Goal: Transaction & Acquisition: Purchase product/service

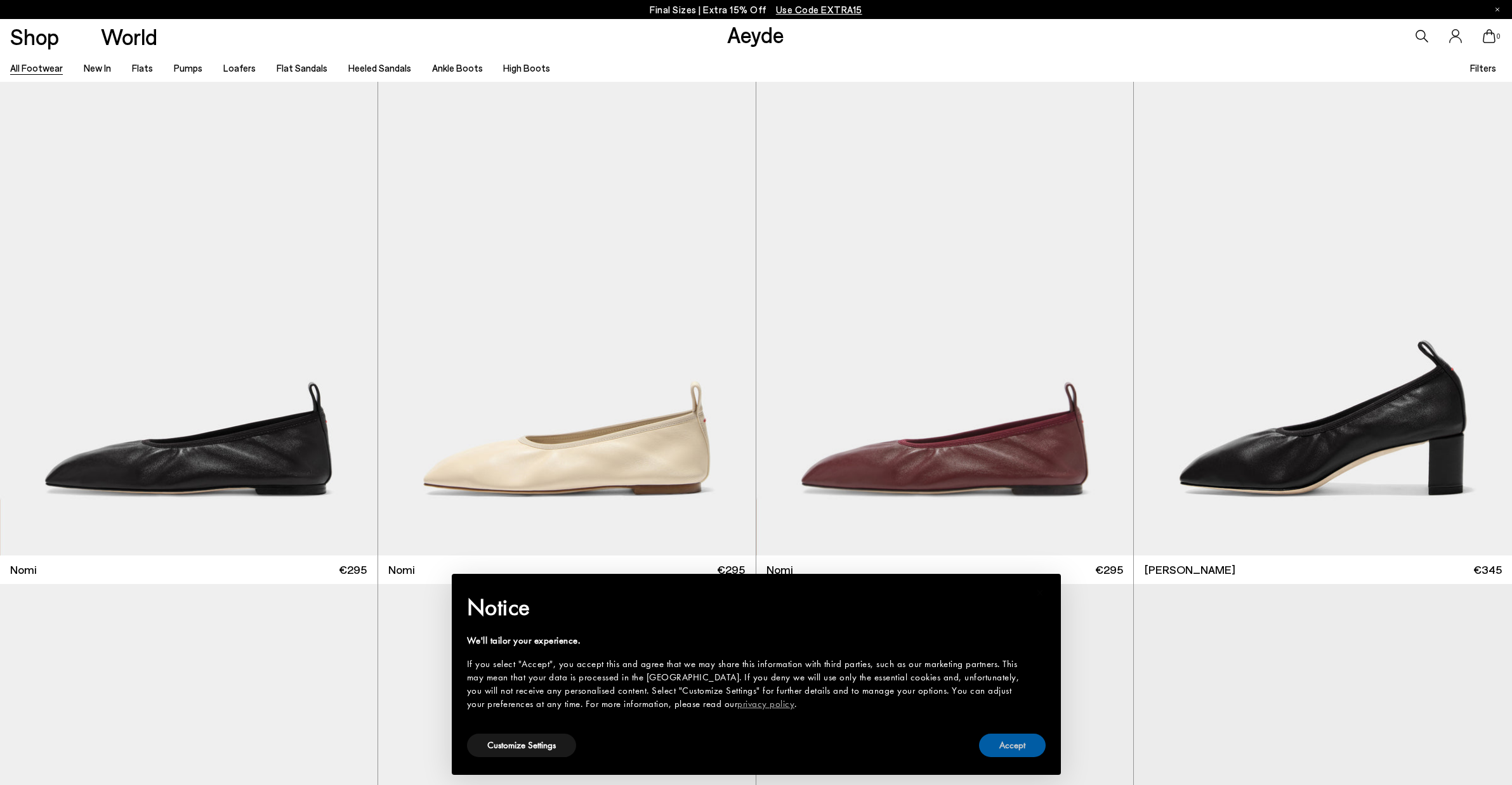
drag, startPoint x: 1001, startPoint y: 747, endPoint x: 985, endPoint y: 736, distance: 19.4
click at [996, 744] on button "Accept" at bounding box center [1012, 746] width 67 height 24
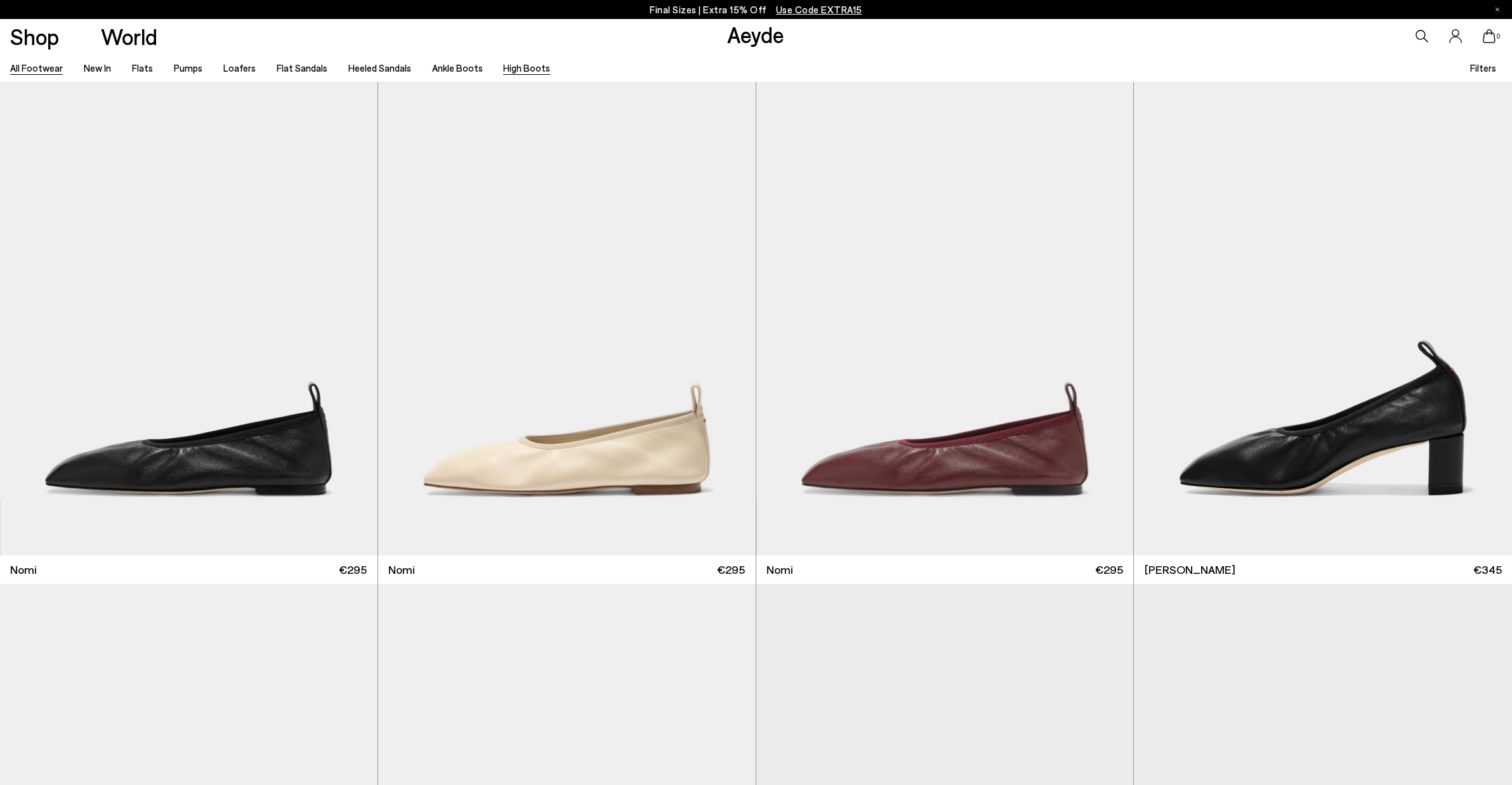
click at [522, 67] on link "High Boots" at bounding box center [527, 68] width 47 height 12
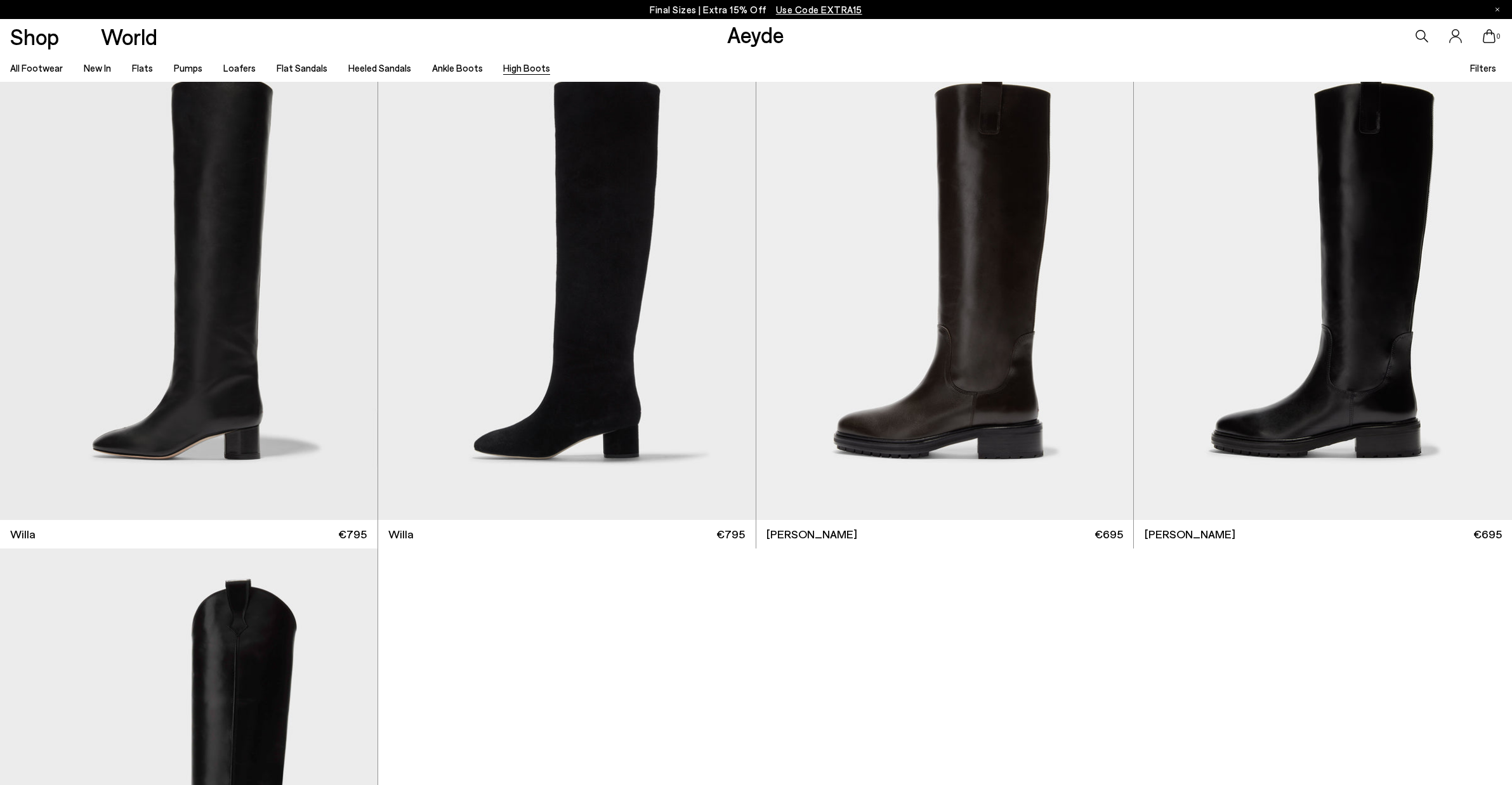
scroll to position [542, 0]
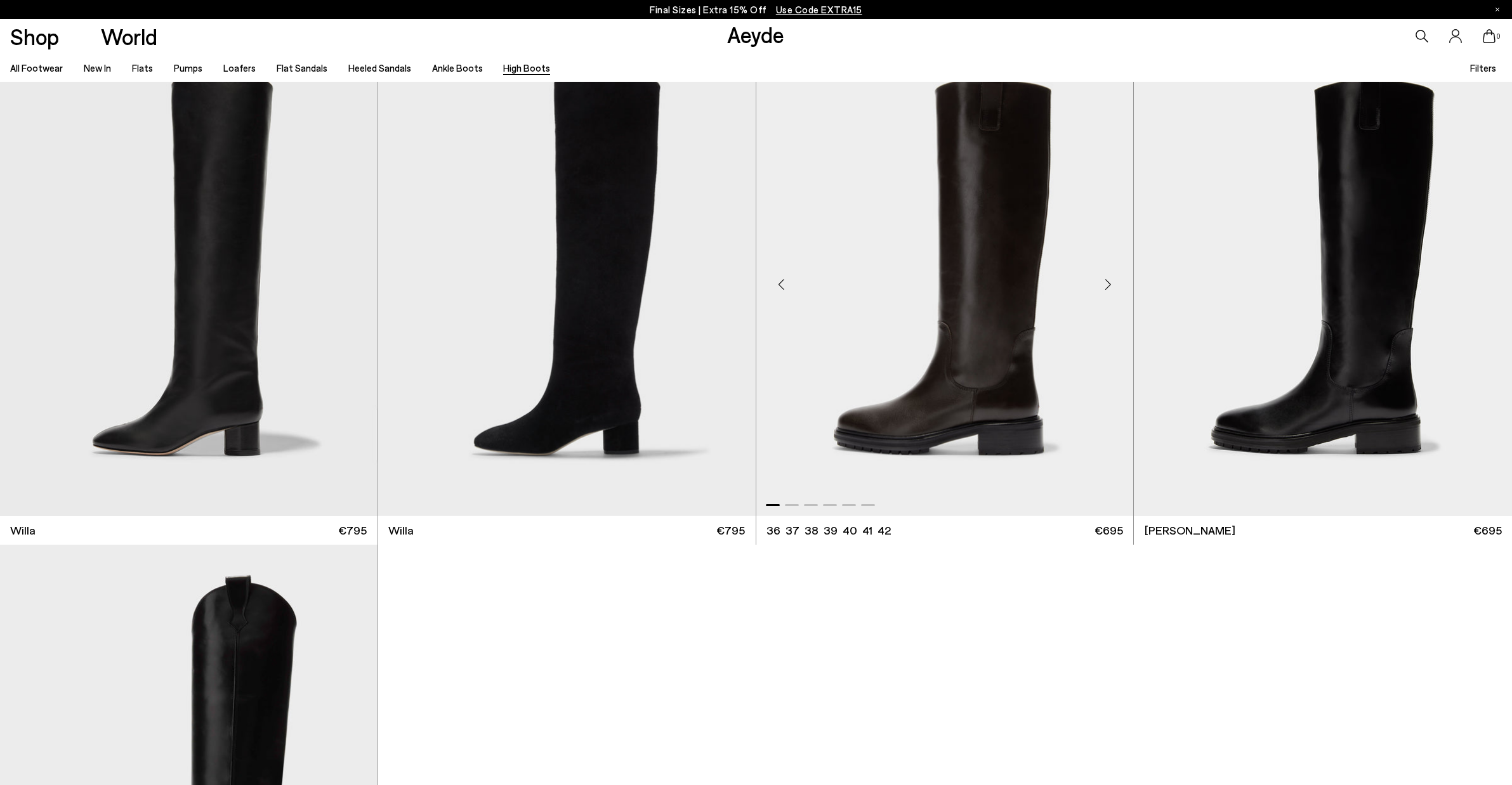
click at [1109, 284] on div "Next slide" at bounding box center [1107, 284] width 38 height 38
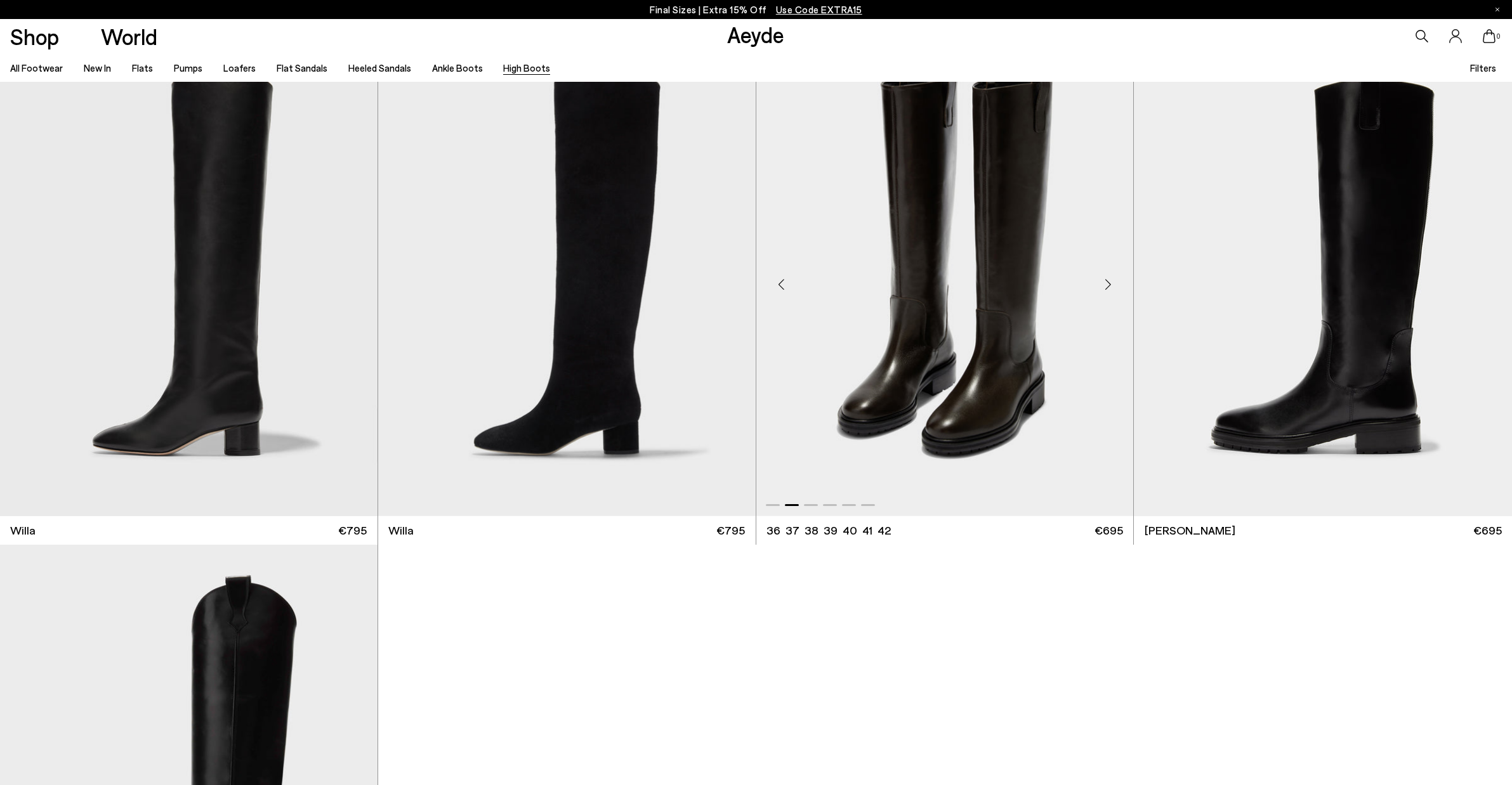
click at [1109, 284] on div "Next slide" at bounding box center [1107, 284] width 38 height 38
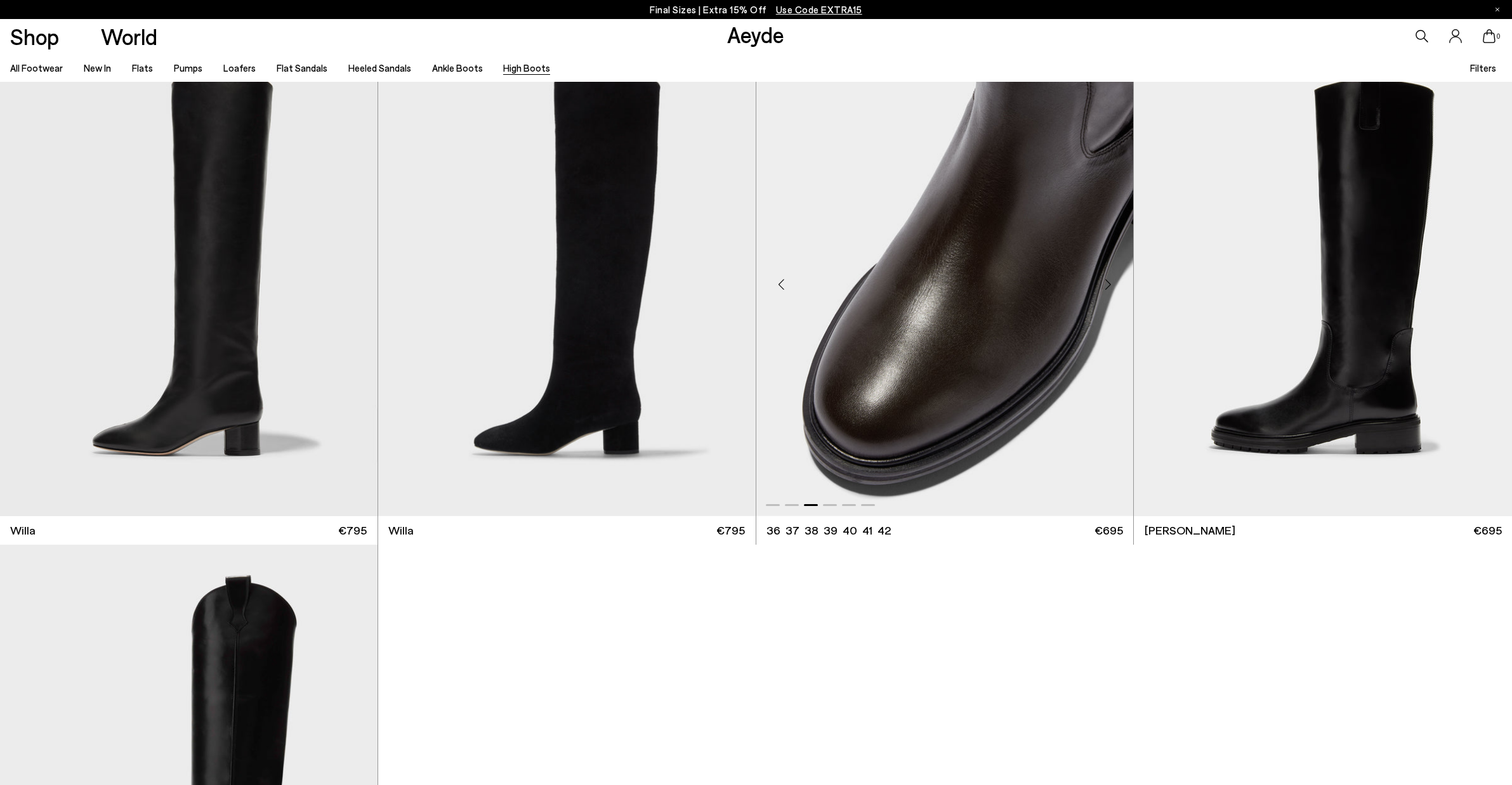
click at [1109, 284] on div "Next slide" at bounding box center [1107, 284] width 38 height 38
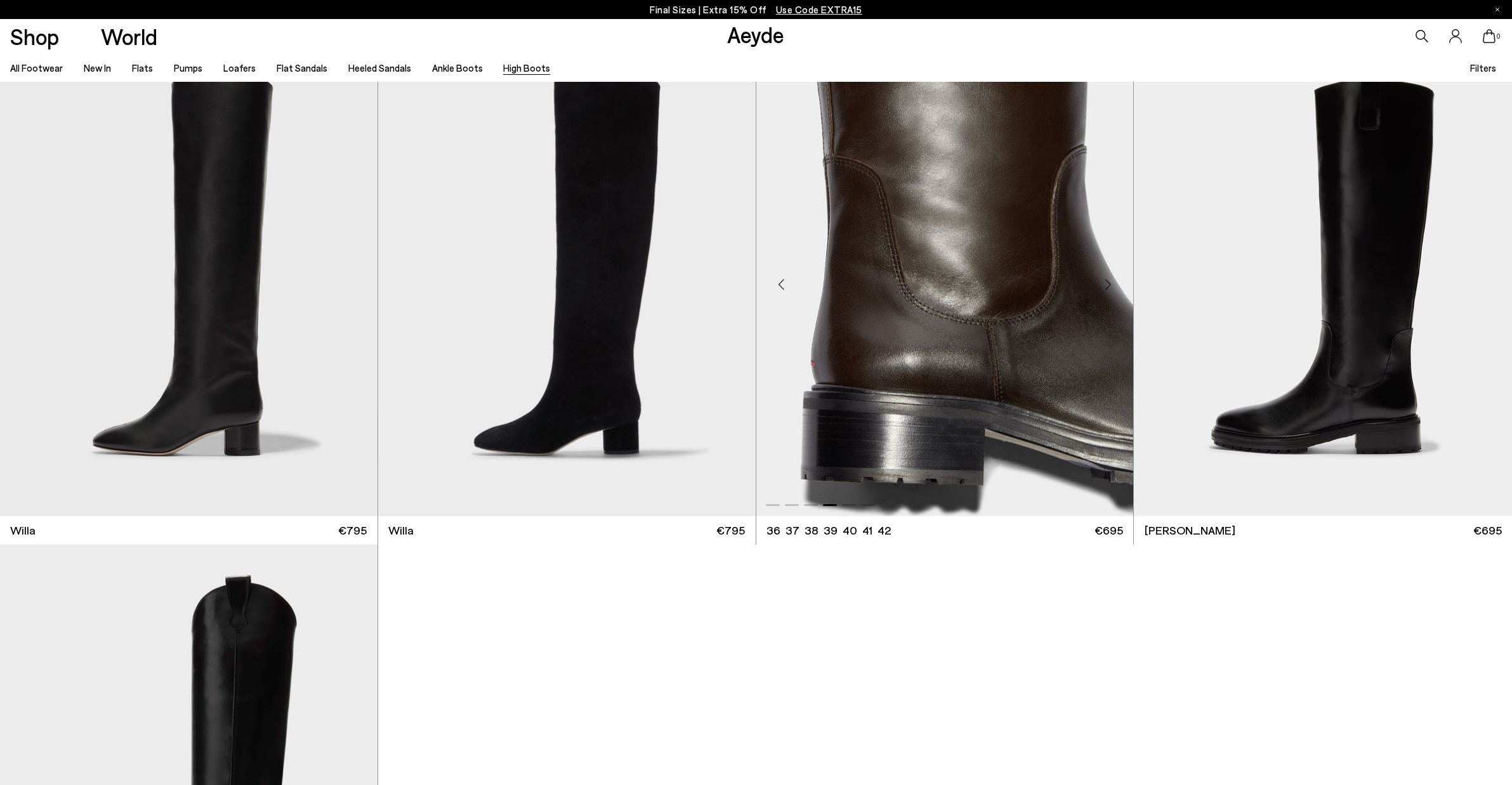
click at [1109, 284] on div "Next slide" at bounding box center [1107, 284] width 38 height 38
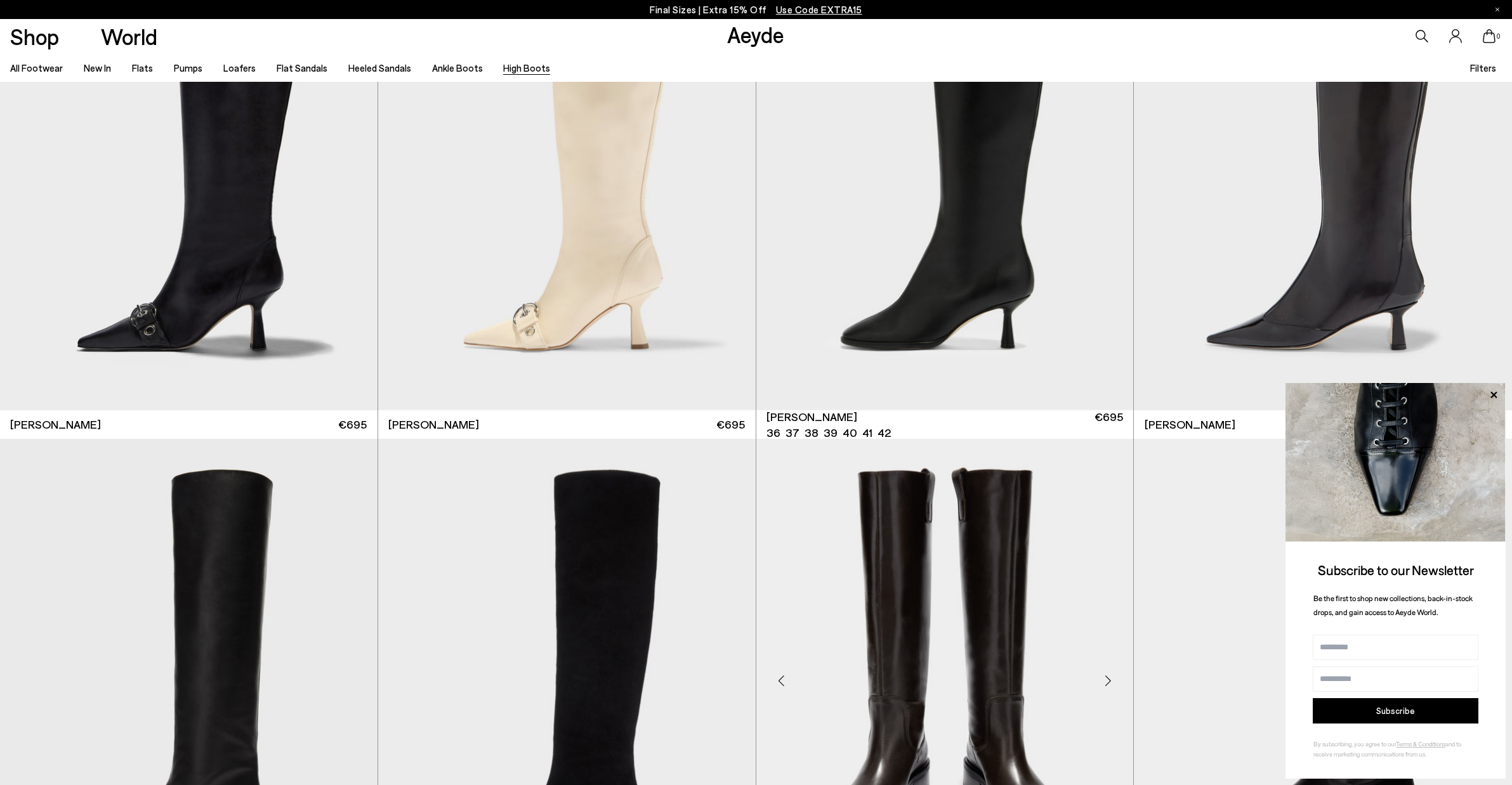
scroll to position [0, 0]
